Goal: Transaction & Acquisition: Subscribe to service/newsletter

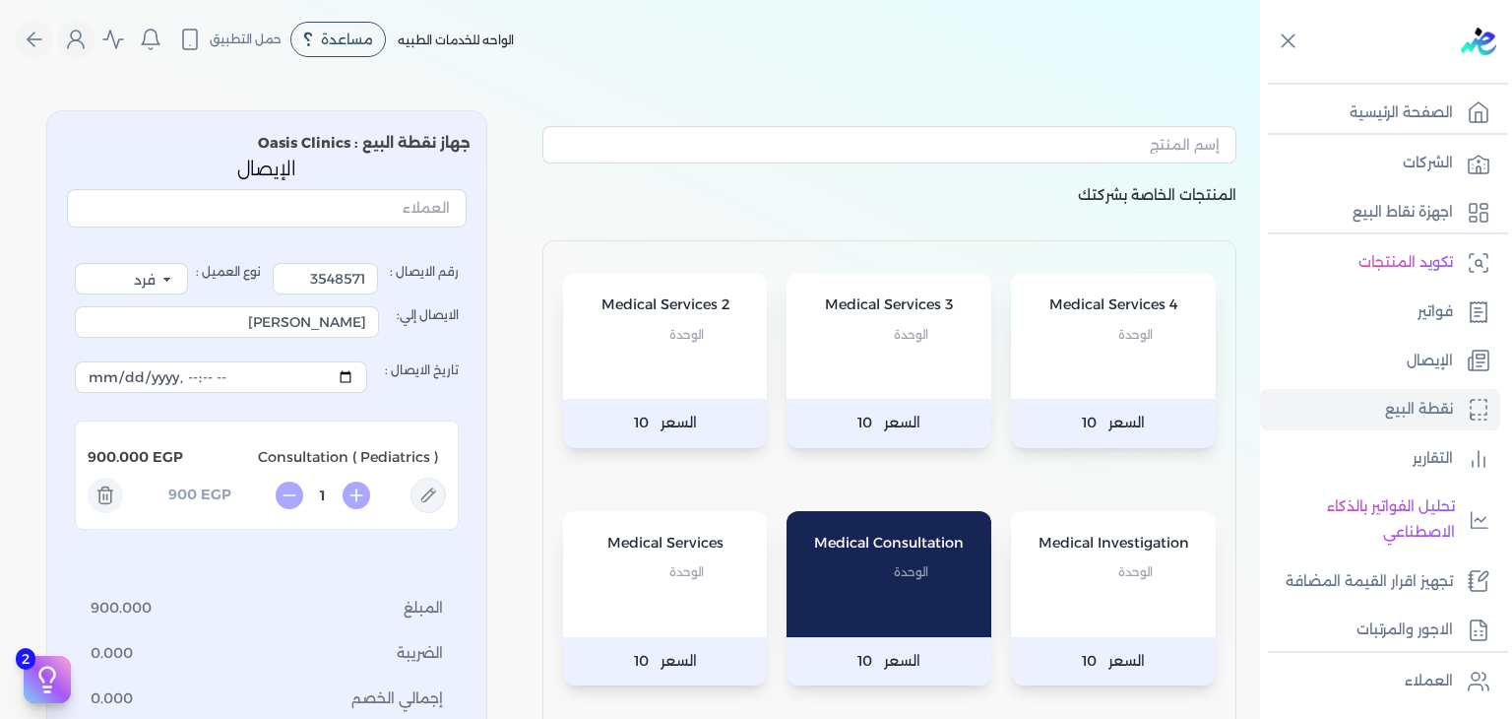
select select "EGP"
select select "EGS"
select select "B"
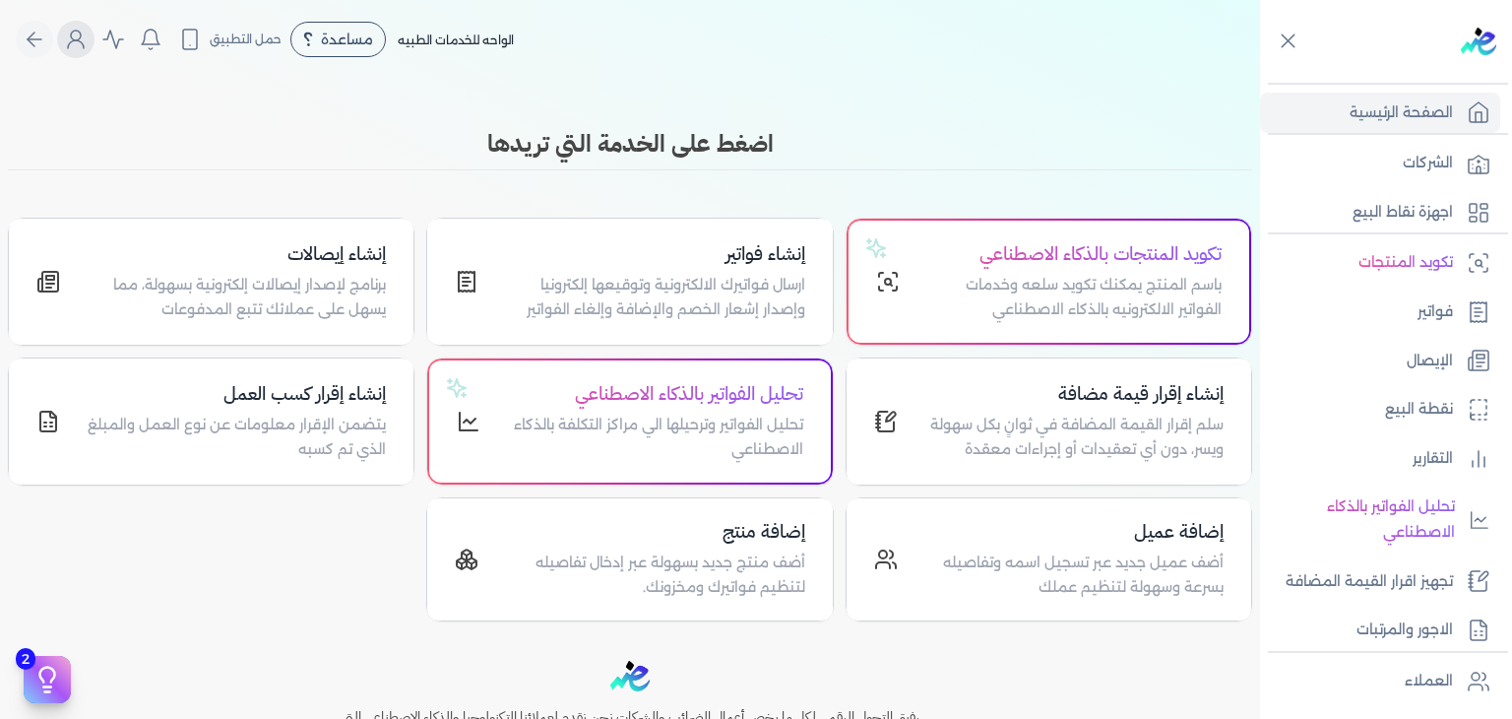
click at [88, 37] on icon "Global" at bounding box center [76, 40] width 24 height 24
click at [80, 48] on icon "Global" at bounding box center [76, 40] width 24 height 24
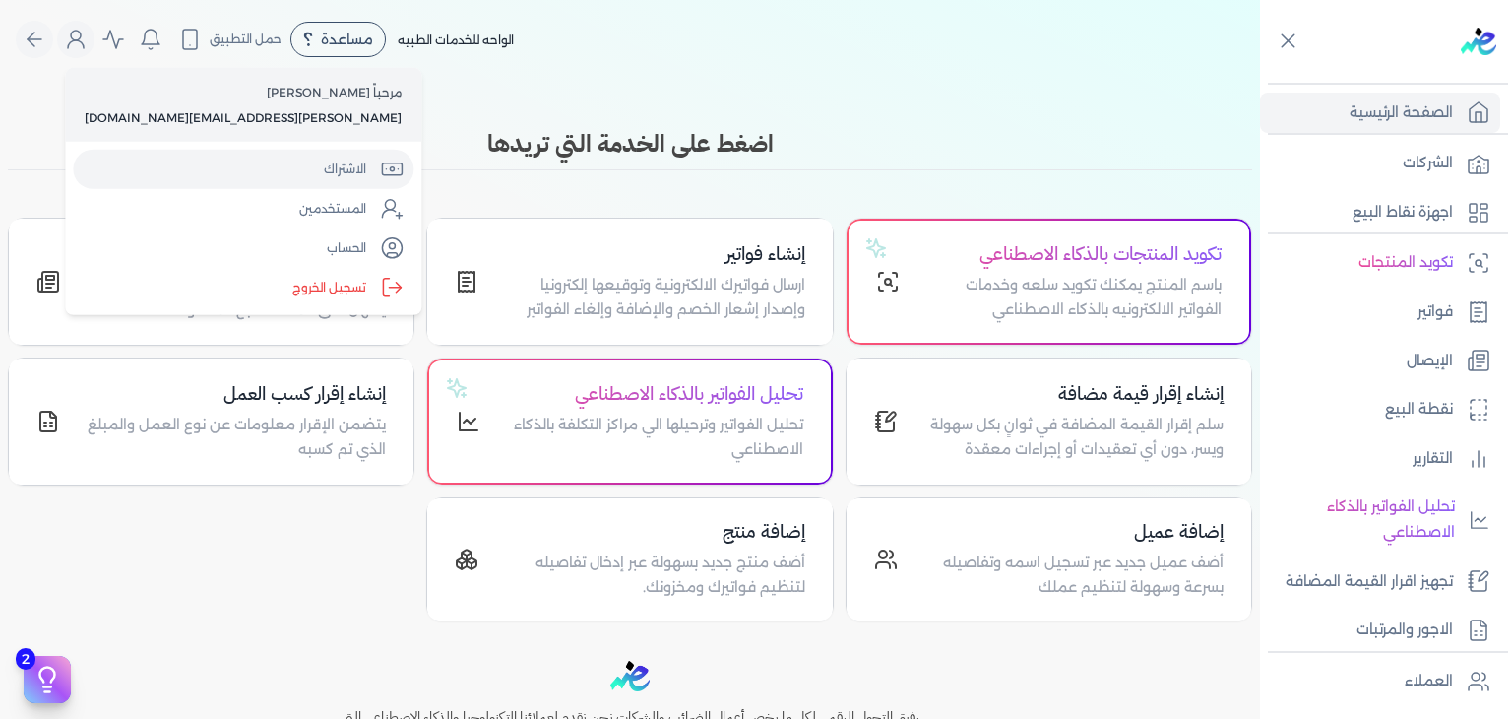
click at [202, 150] on link "الاشتراك" at bounding box center [243, 169] width 341 height 39
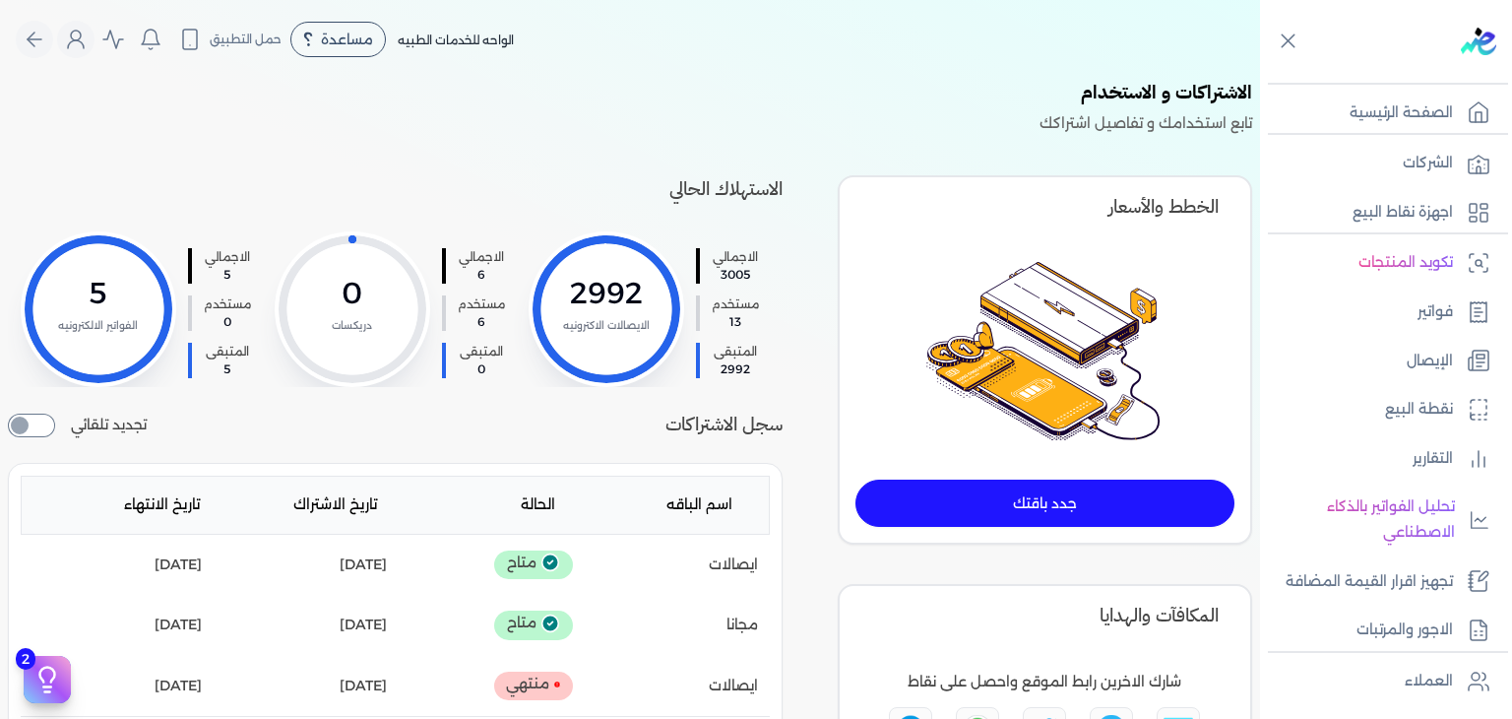
click at [801, 70] on nav "Toggle Navigation الاسعار العمولات مساعدة خدمة العملاء دليل المستخدم تسجيل الدخ…" at bounding box center [630, 39] width 1260 height 79
